Goal: Task Accomplishment & Management: Manage account settings

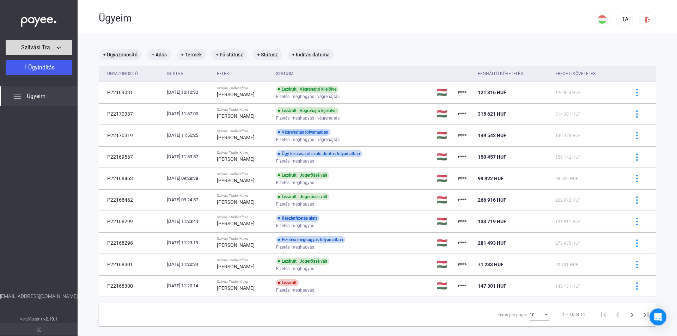
click at [53, 48] on span "Szilvási Trader Kft" at bounding box center [38, 47] width 35 height 8
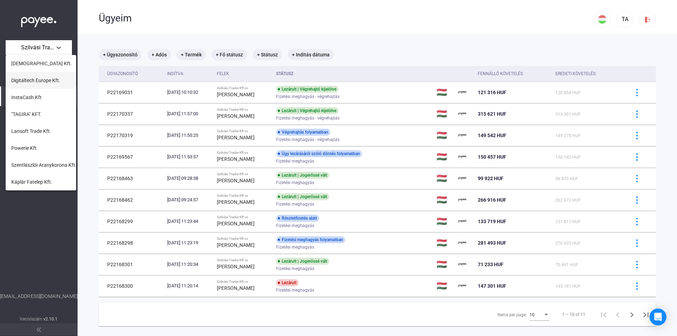
click at [48, 83] on span "Digitáltech Europe Kft." at bounding box center [35, 80] width 49 height 8
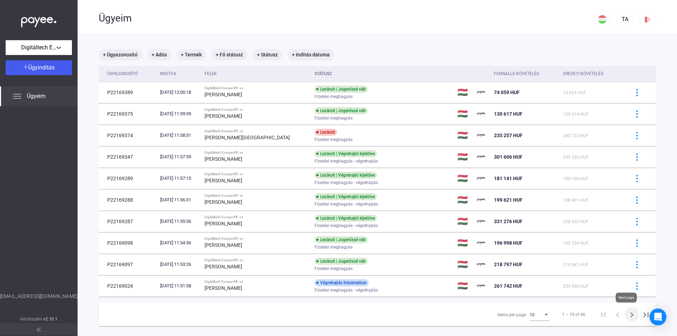
click at [627, 316] on icon "Next page" at bounding box center [632, 315] width 10 height 10
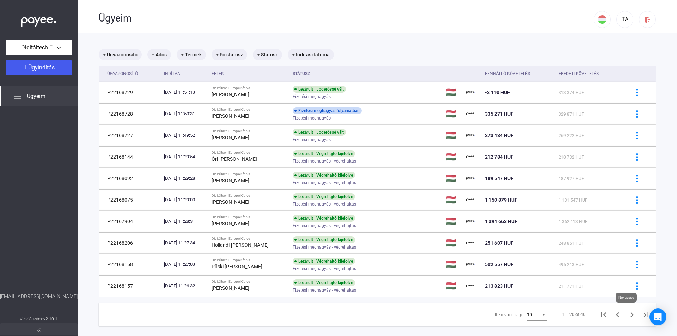
click at [627, 314] on icon "Next page" at bounding box center [632, 315] width 10 height 10
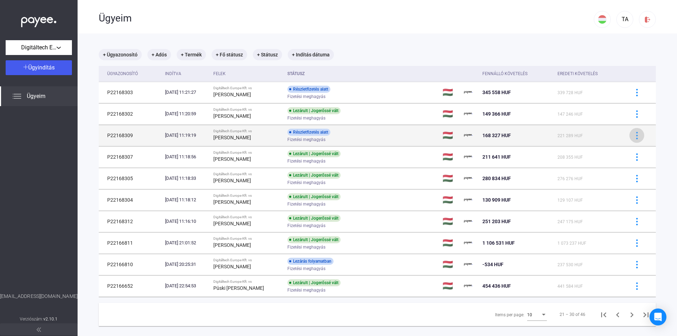
click at [634, 136] on img at bounding box center [636, 135] width 7 height 7
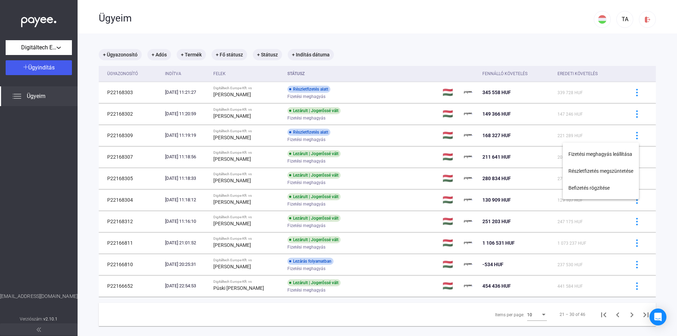
click at [630, 136] on div at bounding box center [338, 168] width 677 height 336
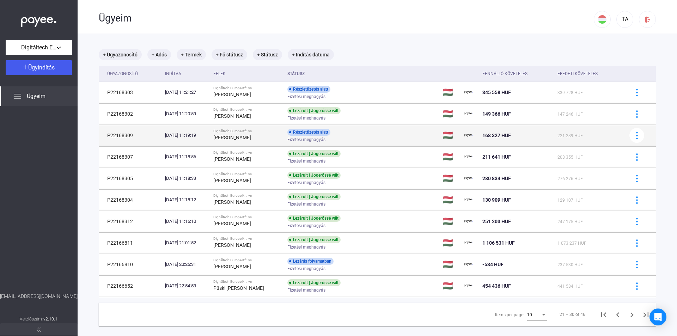
click at [236, 145] on td "Digitáltech Europe Kft. vs [PERSON_NAME]" at bounding box center [247, 135] width 74 height 21
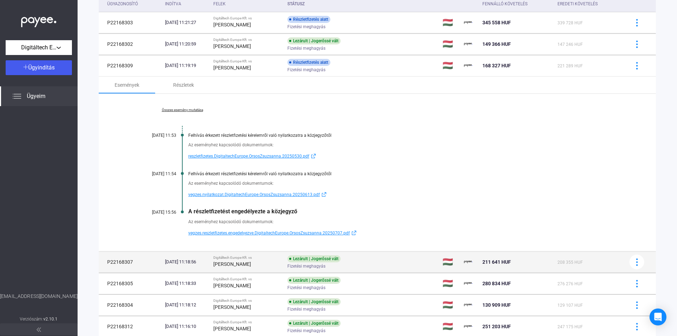
scroll to position [71, 0]
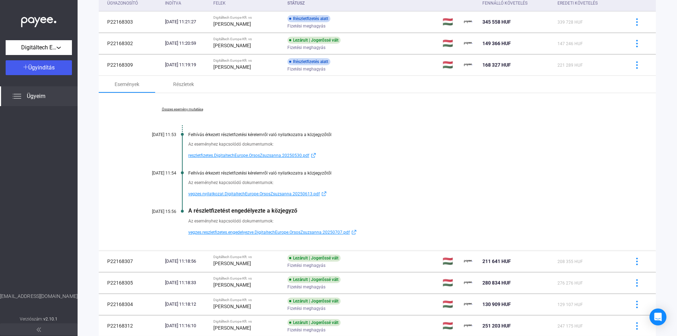
click at [181, 111] on link "Összes esemény mutatása" at bounding box center [182, 109] width 97 height 4
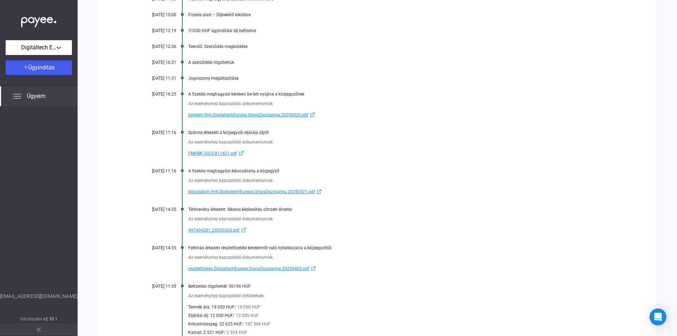
scroll to position [212, 0]
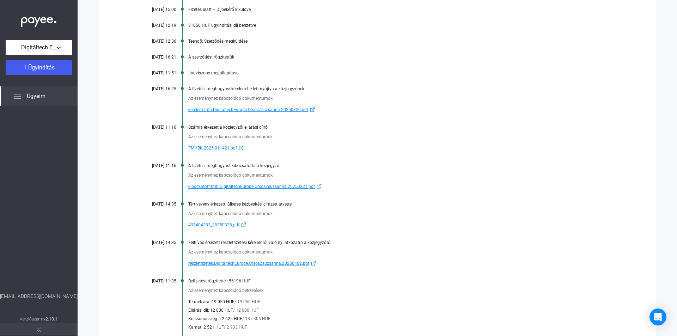
click at [280, 109] on span "kerelem.fmh.DigitaltechEurope.OrsosZsuzsanna.20250320.pdf" at bounding box center [248, 109] width 120 height 8
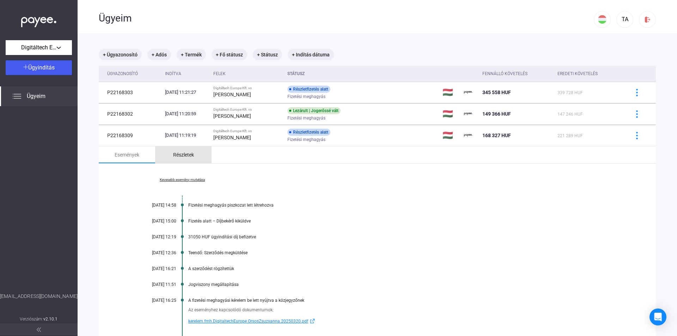
drag, startPoint x: 175, startPoint y: 154, endPoint x: 495, endPoint y: 227, distance: 328.3
click at [175, 154] on div "Részletek" at bounding box center [183, 155] width 21 height 8
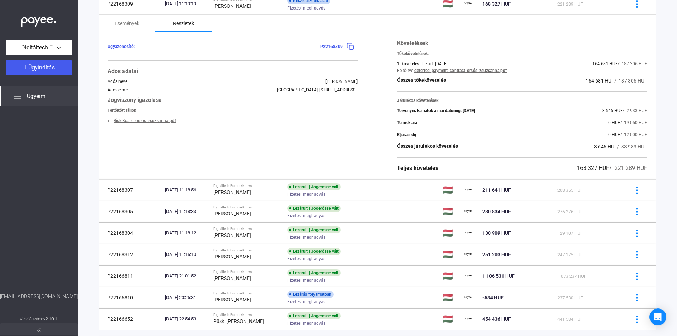
scroll to position [35, 0]
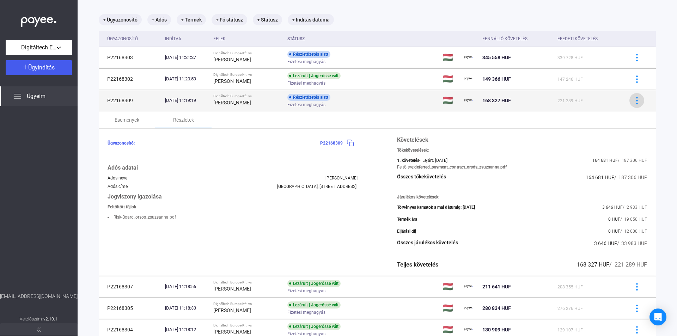
click at [630, 106] on button at bounding box center [636, 100] width 15 height 15
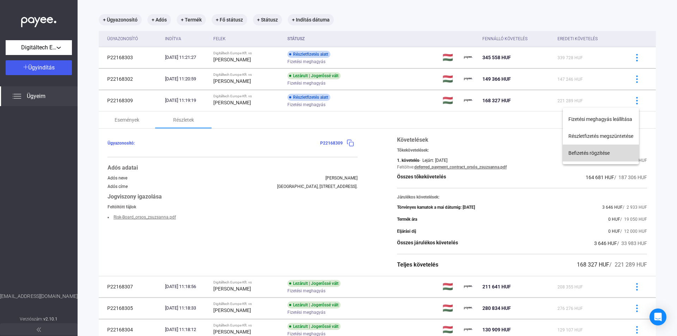
click at [609, 156] on button "Befizetés rögzítése" at bounding box center [601, 153] width 76 height 17
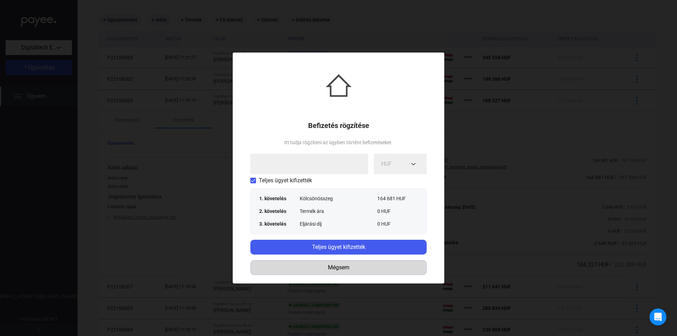
click at [347, 268] on div "Mégsem" at bounding box center [338, 267] width 171 height 8
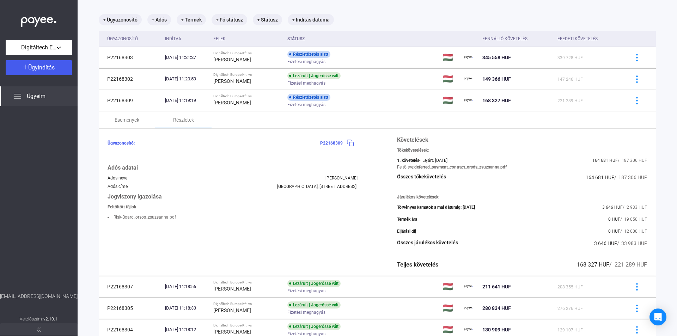
scroll to position [105, 0]
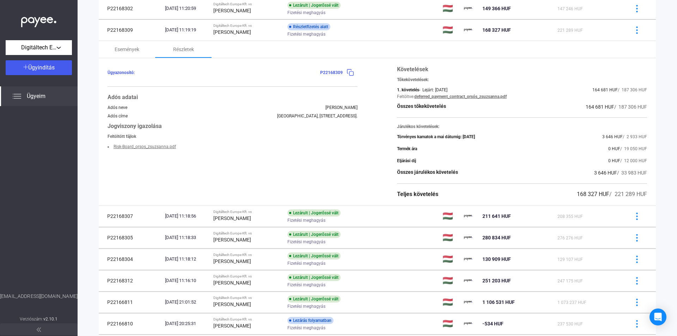
drag, startPoint x: 565, startPoint y: 193, endPoint x: 648, endPoint y: 196, distance: 82.9
click at [648, 196] on div "Ügyazonosító: P22168309 Adós adatai Adós neve [PERSON_NAME] címe [STREET_ADDRES…" at bounding box center [377, 131] width 557 height 147
click at [655, 44] on main "+ Ügyazonosító + Adós + Termék + Fő státusz + Státusz + Indítás dátuma Ügyazono…" at bounding box center [377, 167] width 599 height 478
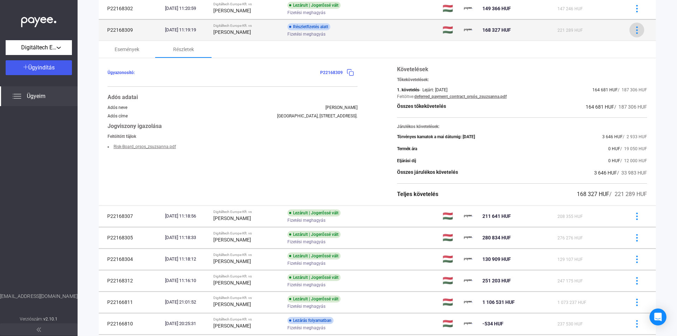
click at [633, 31] on img at bounding box center [636, 29] width 7 height 7
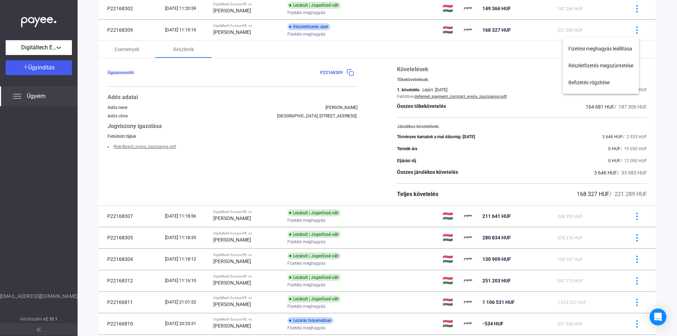
click at [652, 53] on div at bounding box center [338, 168] width 677 height 336
click at [130, 47] on div "Események" at bounding box center [127, 49] width 25 height 8
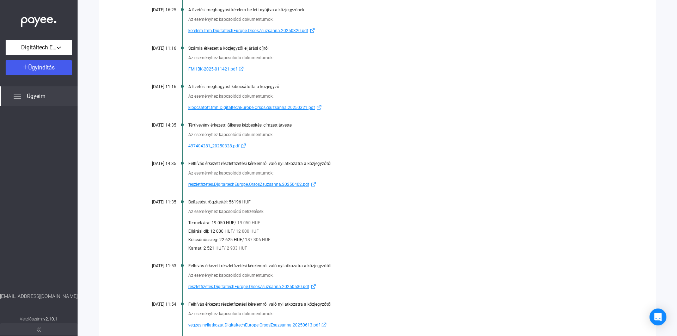
scroll to position [396, 0]
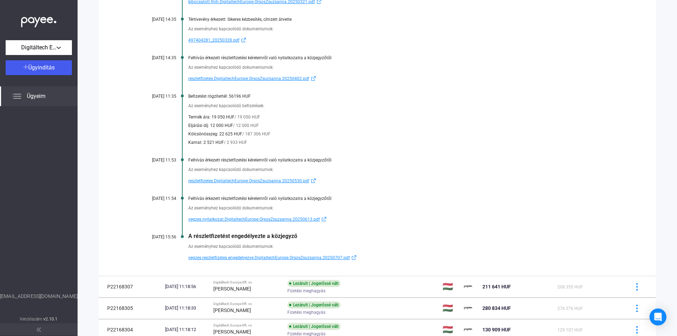
drag, startPoint x: 251, startPoint y: 96, endPoint x: 197, endPoint y: 99, distance: 53.7
click at [187, 96] on div "Kevesebb esemény mutatása [DATE] 14:58 Fizetési meghagyás piszkozat lett létreh…" at bounding box center [377, 21] width 557 height 509
click at [396, 133] on div "Kölcsönösszeg: 22 625 HUF / 187 306 HUF" at bounding box center [404, 134] width 432 height 8
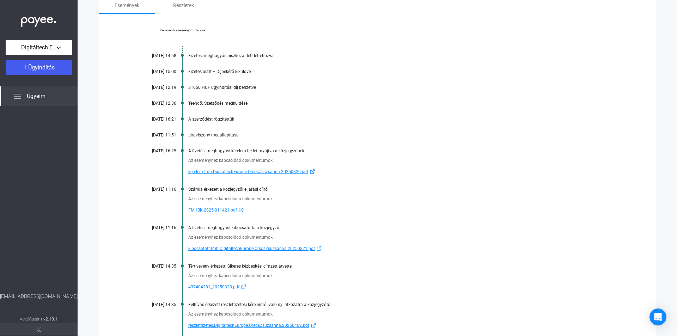
scroll to position [0, 0]
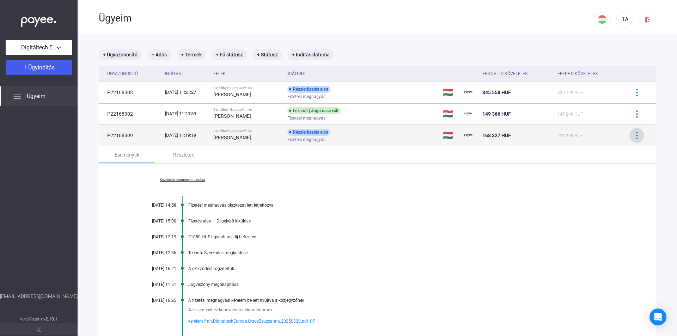
click at [635, 133] on img at bounding box center [636, 135] width 7 height 7
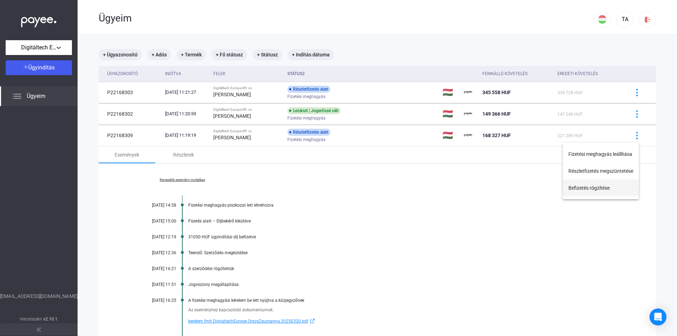
click at [603, 190] on button "Befizetés rögzítése" at bounding box center [601, 187] width 76 height 17
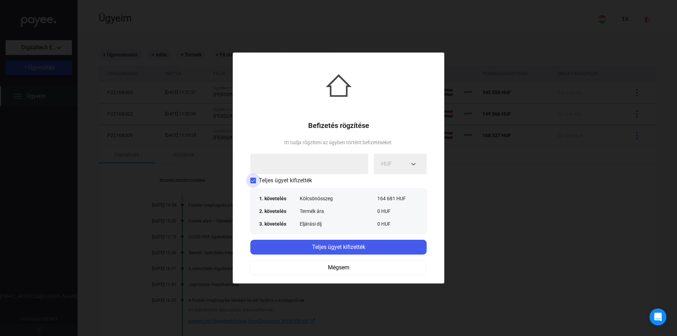
click at [253, 179] on span at bounding box center [253, 181] width 6 height 6
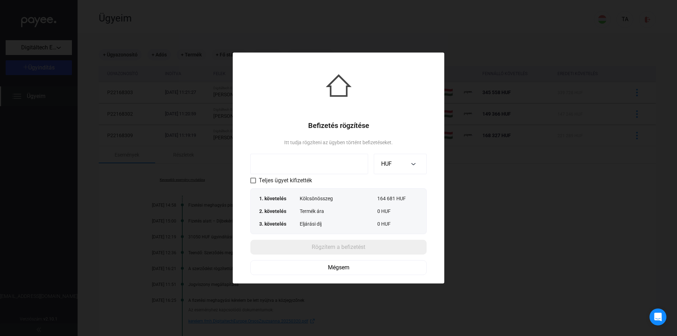
click at [325, 166] on input at bounding box center [309, 164] width 118 height 20
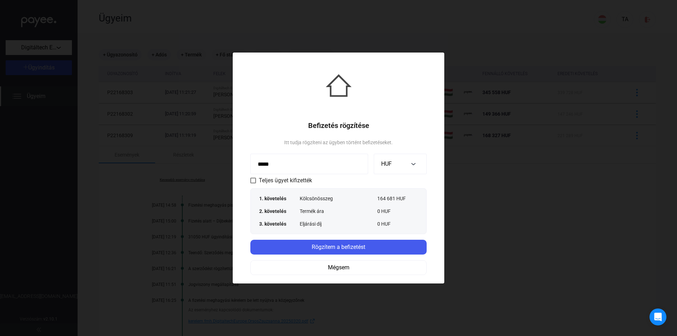
type input "*****"
click at [245, 133] on div "Befizetés rögzítése Itt tudja rögzíteni az ügyben történt befizetéseket. ***** …" at bounding box center [339, 168] width 212 height 231
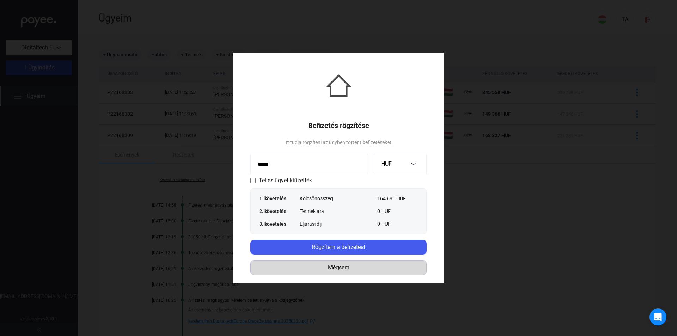
click at [342, 268] on div "Mégsem" at bounding box center [338, 267] width 171 height 8
